Goal: Information Seeking & Learning: Learn about a topic

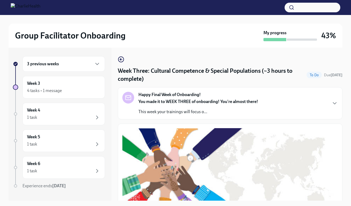
scroll to position [391, 0]
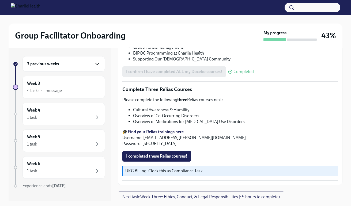
click at [95, 64] on icon "button" at bounding box center [96, 64] width 3 height 2
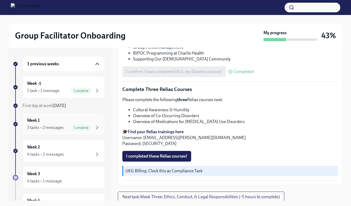
click at [72, 125] on div "Complete" at bounding box center [80, 127] width 21 height 6
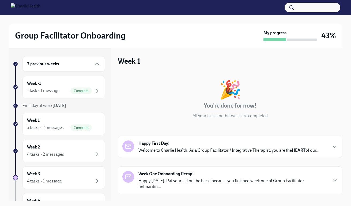
scroll to position [76, 0]
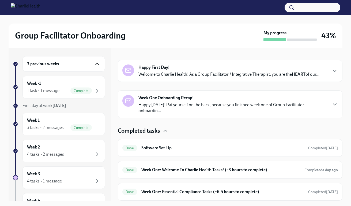
click at [94, 62] on icon "button" at bounding box center [97, 64] width 6 height 6
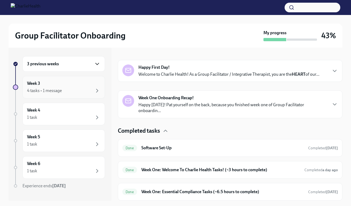
click at [69, 84] on div "Week 3 4 tasks • 1 message" at bounding box center [63, 86] width 73 height 13
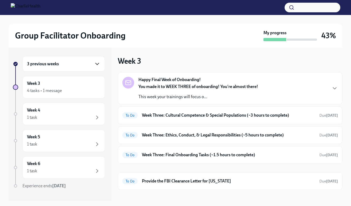
click at [95, 65] on icon "button" at bounding box center [97, 64] width 6 height 6
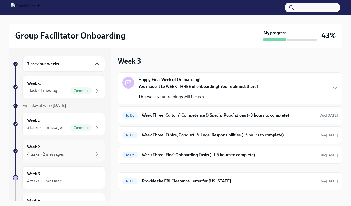
click at [73, 151] on div "4 tasks • 2 messages" at bounding box center [63, 154] width 73 height 6
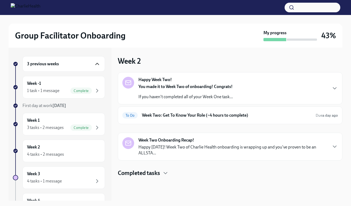
click at [347, 77] on div "Group Facilitator Onboarding My progress 43% 3 previous weeks Week -1 1 task • …" at bounding box center [175, 149] width 351 height 269
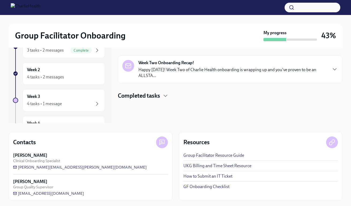
scroll to position [78, 0]
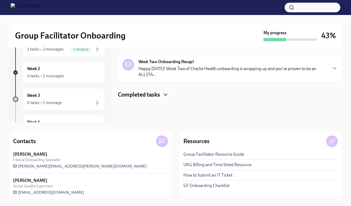
click at [168, 95] on icon "button" at bounding box center [165, 94] width 6 height 6
click at [316, 78] on div "Week Two Onboarding Recap! Happy [DATE]! Week Two of Charlie Health onboarding …" at bounding box center [230, 68] width 224 height 28
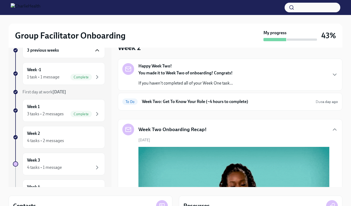
scroll to position [3, 0]
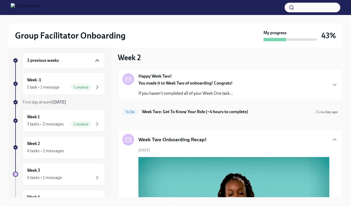
click at [305, 110] on h6 "Week Two: Get To Know Your Role (~4 hours to complete)" at bounding box center [226, 112] width 169 height 6
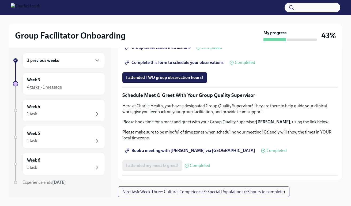
scroll to position [444, 0]
click at [176, 65] on span "Complete this form to schedule your observations" at bounding box center [174, 62] width 97 height 5
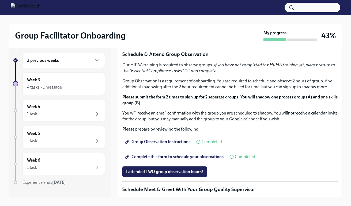
scroll to position [251, 0]
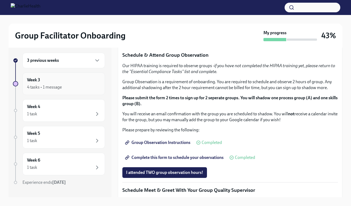
click at [86, 84] on div "4 tasks • 1 message" at bounding box center [63, 87] width 73 height 6
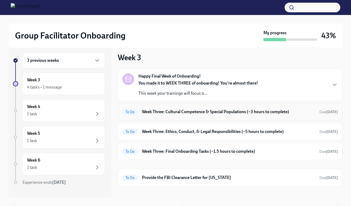
click at [272, 108] on div "To Do Week Three: Cultural Competence & Special Populations (~3 hours to comple…" at bounding box center [229, 111] width 215 height 9
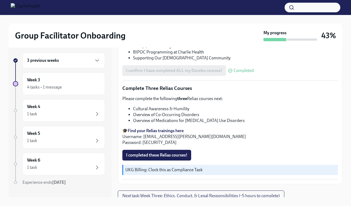
scroll to position [390, 0]
